Goal: Communication & Community: Answer question/provide support

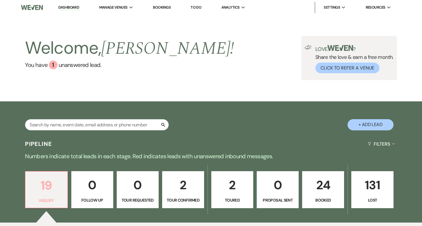
click at [45, 187] on p "19" at bounding box center [46, 185] width 35 height 19
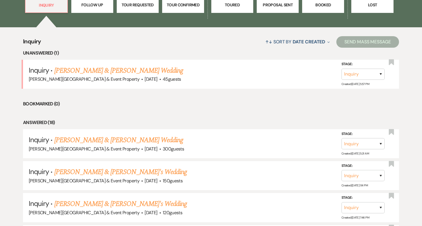
scroll to position [196, 0]
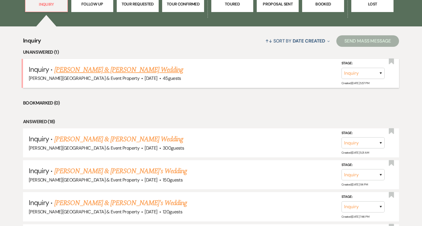
click at [133, 72] on link "[PERSON_NAME] & [PERSON_NAME] Wedding" at bounding box center [118, 70] width 129 height 10
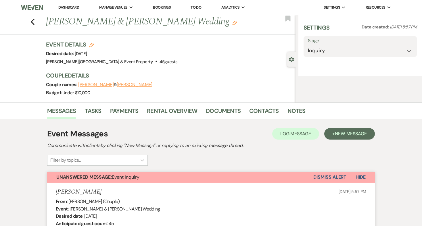
select select "5"
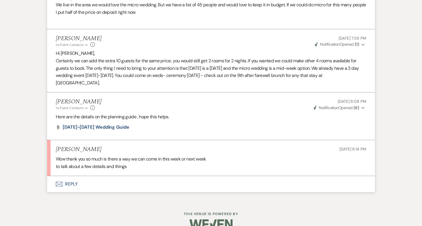
scroll to position [312, 0]
click at [71, 177] on button "Envelope Reply" at bounding box center [211, 185] width 328 height 16
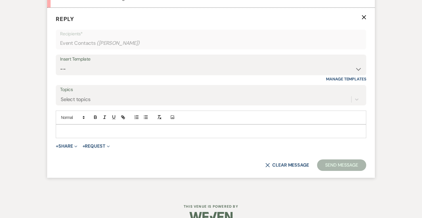
scroll to position [481, 0]
click at [70, 129] on p at bounding box center [210, 132] width 301 height 6
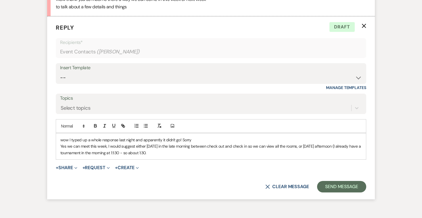
scroll to position [472, 0]
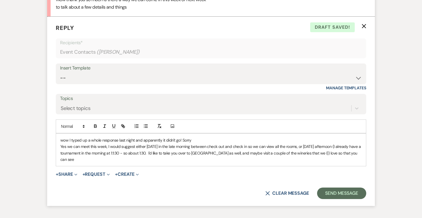
click at [339, 144] on p "Yes we can meet this week, I would suggest either [DATE] in the late morning be…" at bounding box center [210, 153] width 301 height 19
click at [93, 144] on p "Yes we can meet this week, I would suggest either [DATE] in the late morning be…" at bounding box center [210, 153] width 301 height 19
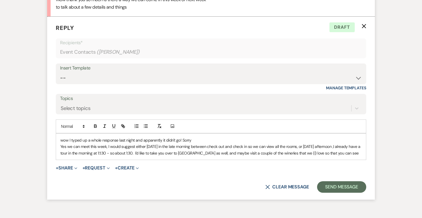
click at [355, 144] on p "Yes we can meet this week, I would suggest either [DATE] in the late morning be…" at bounding box center [210, 150] width 301 height 13
click at [312, 144] on p "Yes we can meet this week, I would suggest either [DATE] in the late morning be…" at bounding box center [210, 150] width 301 height 13
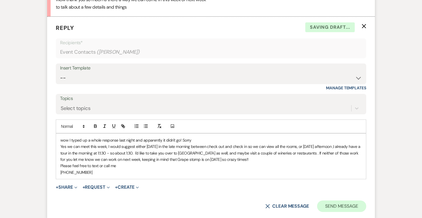
click at [345, 201] on button "Send Message" at bounding box center [341, 207] width 49 height 12
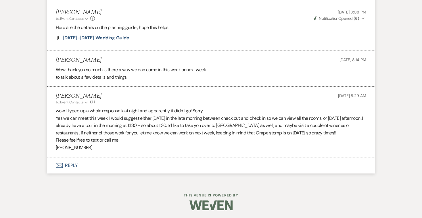
scroll to position [390, 0]
